Goal: Find specific page/section: Find specific page/section

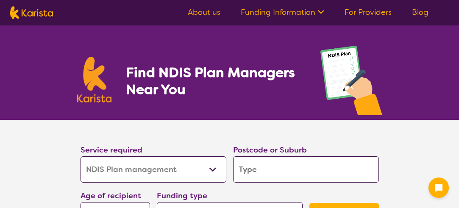
select select "NDIS Plan management"
select select "NDIS"
select select "NDIS Plan management"
select select "NDIS"
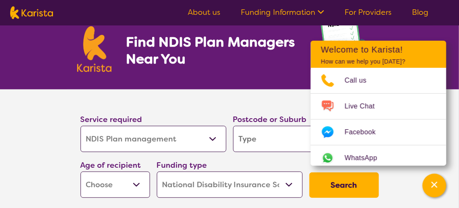
scroll to position [42, 0]
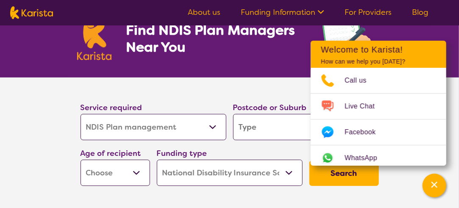
click at [244, 125] on input "search" at bounding box center [306, 127] width 146 height 26
type input "2"
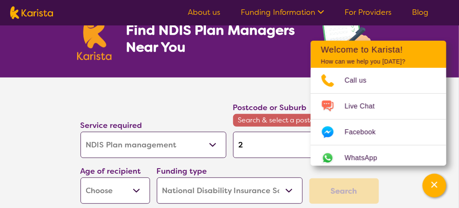
type input "26"
type input "260"
type input "2602"
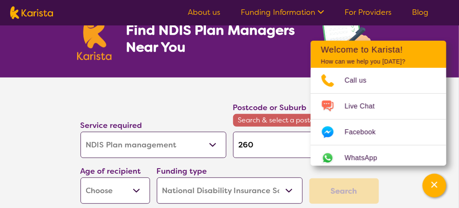
type input "2602"
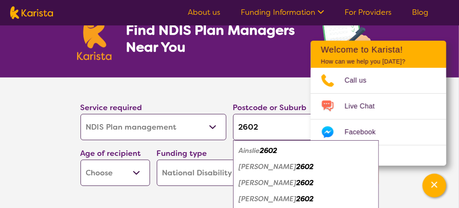
type input "2602"
click at [309, 161] on button "Search" at bounding box center [343, 173] width 69 height 25
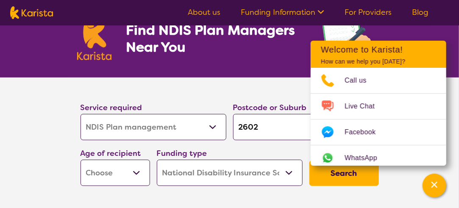
scroll to position [85, 0]
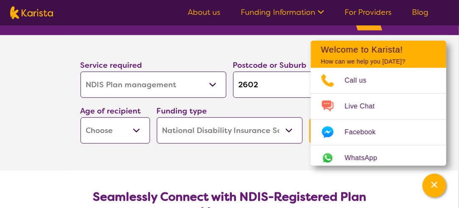
click at [136, 129] on select "Early Childhood - 0 to 9 Child - 10 to 11 Adolescent - 12 to 17 Adult - 18 to 6…" at bounding box center [114, 130] width 69 height 26
select select "AG"
click at [80, 117] on select "Early Childhood - 0 to 9 Child - 10 to 11 Adolescent - 12 to 17 Adult - 18 to 6…" at bounding box center [114, 130] width 69 height 26
select select "AG"
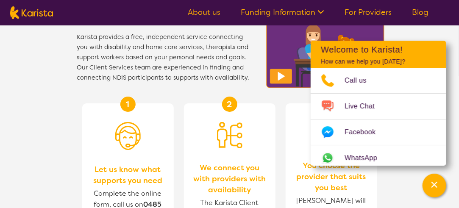
scroll to position [1017, 0]
